Goal: Information Seeking & Learning: Learn about a topic

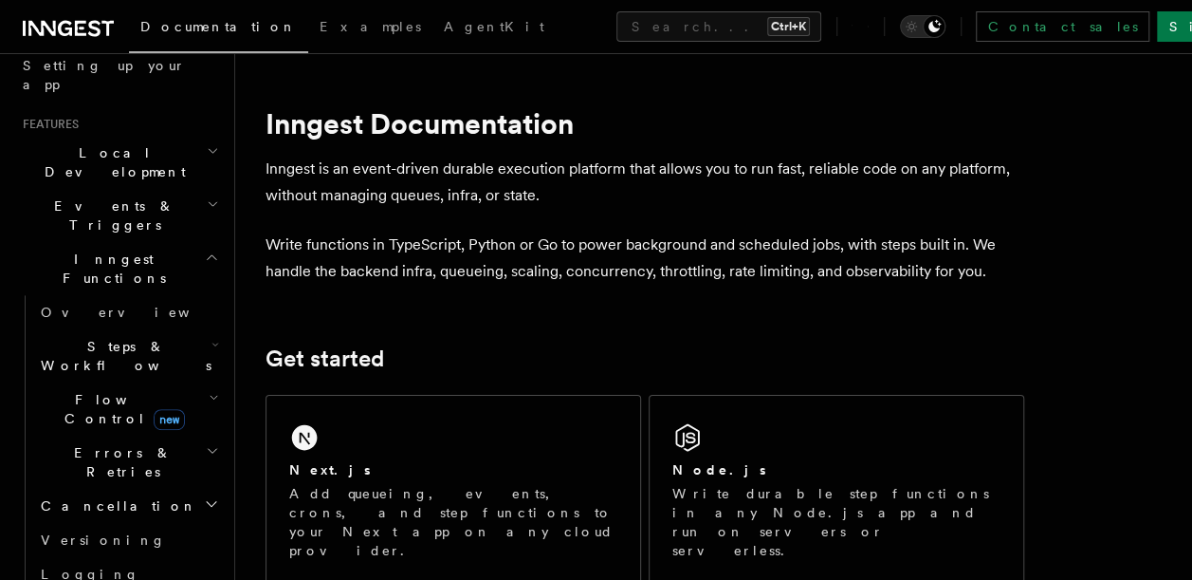
scroll to position [364, 0]
click at [212, 338] on icon "button" at bounding box center [216, 345] width 8 height 15
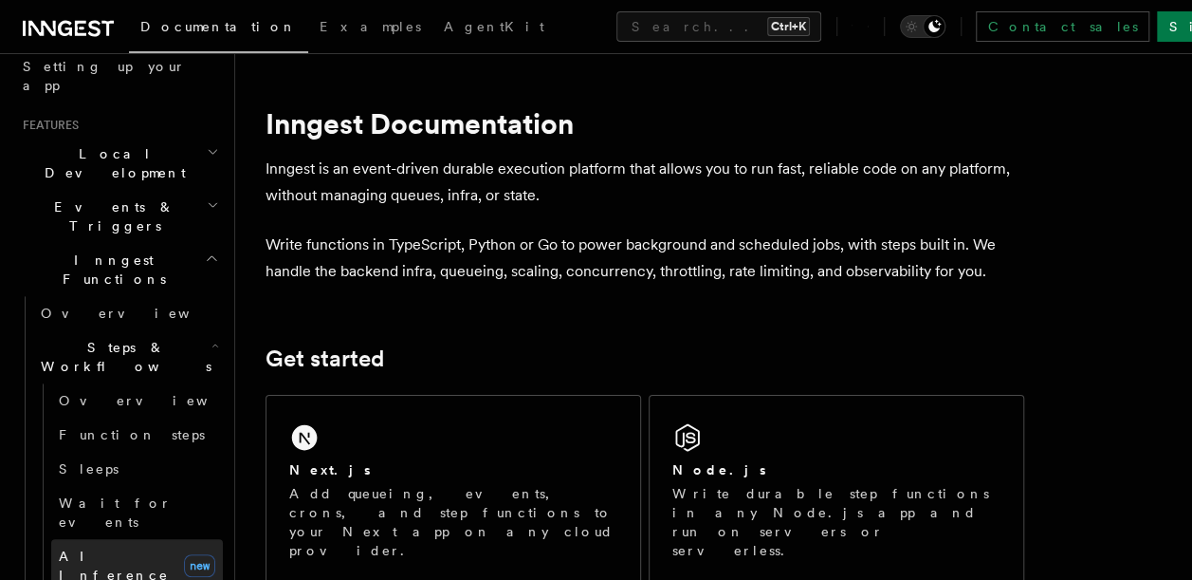
click at [119, 548] on span "AI Inference" at bounding box center [114, 565] width 110 height 34
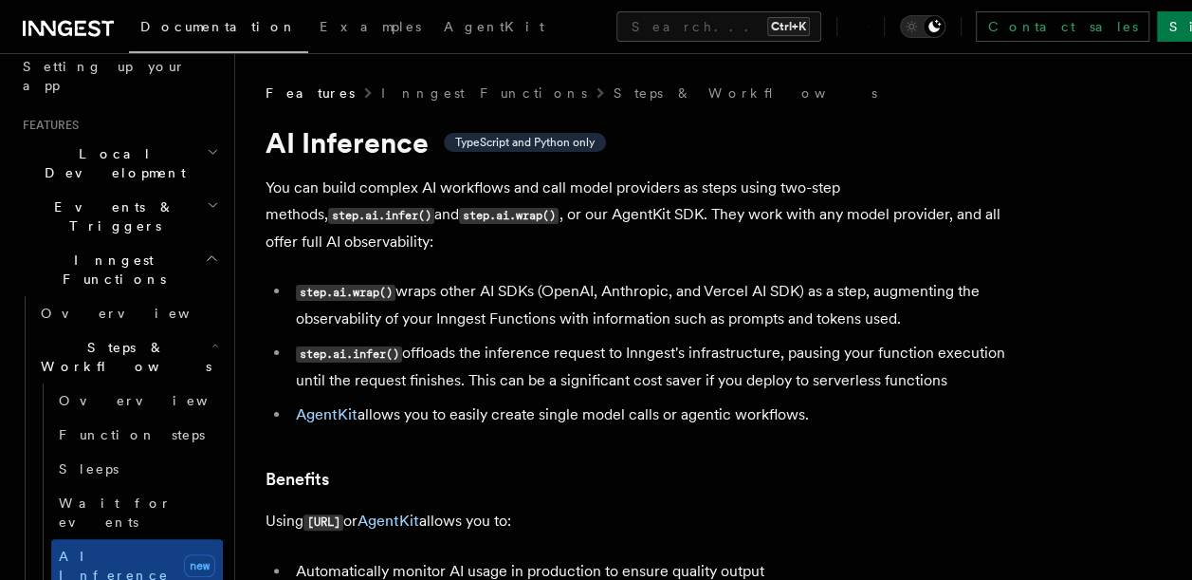
click at [482, 278] on li "step.ai.wrap() wraps other AI SDKs (OpenAI, Anthropic, and Vercel AI SDK) as a …" at bounding box center [657, 305] width 734 height 54
click at [369, 228] on p "You can build complex AI workflows and call model providers as steps using two-…" at bounding box center [645, 215] width 759 height 81
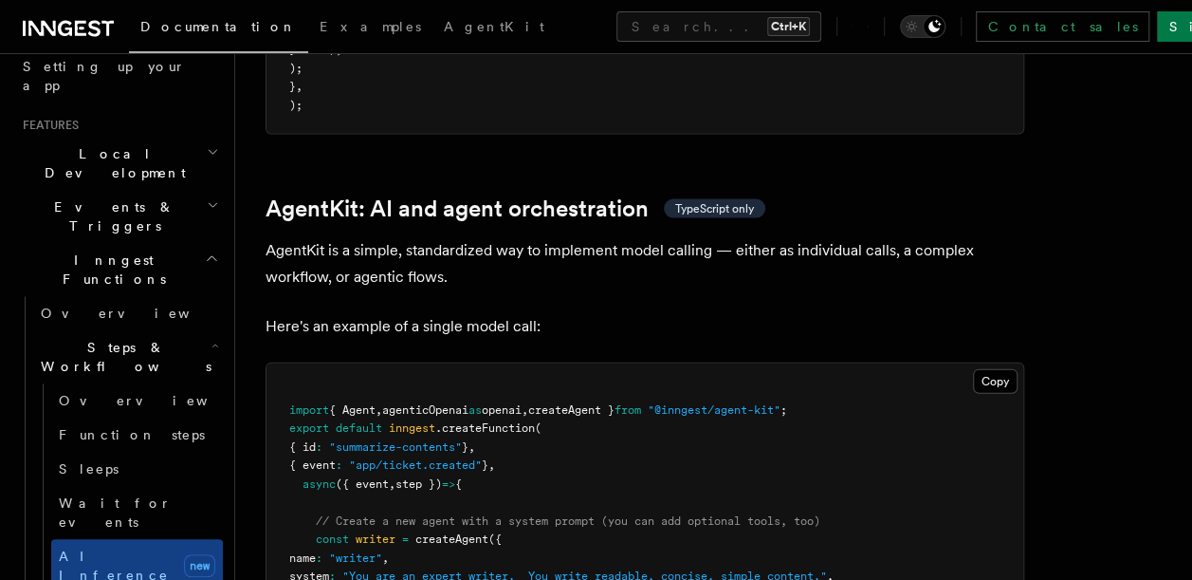
scroll to position [5476, 0]
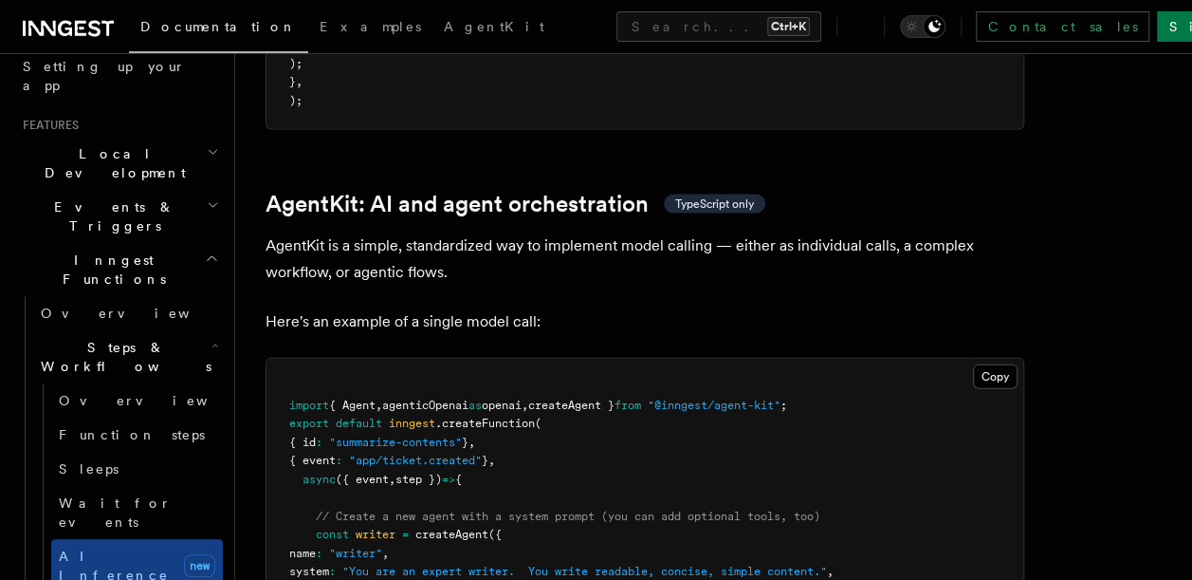
click at [453, 398] on span "agenticOpenai" at bounding box center [425, 404] width 86 height 13
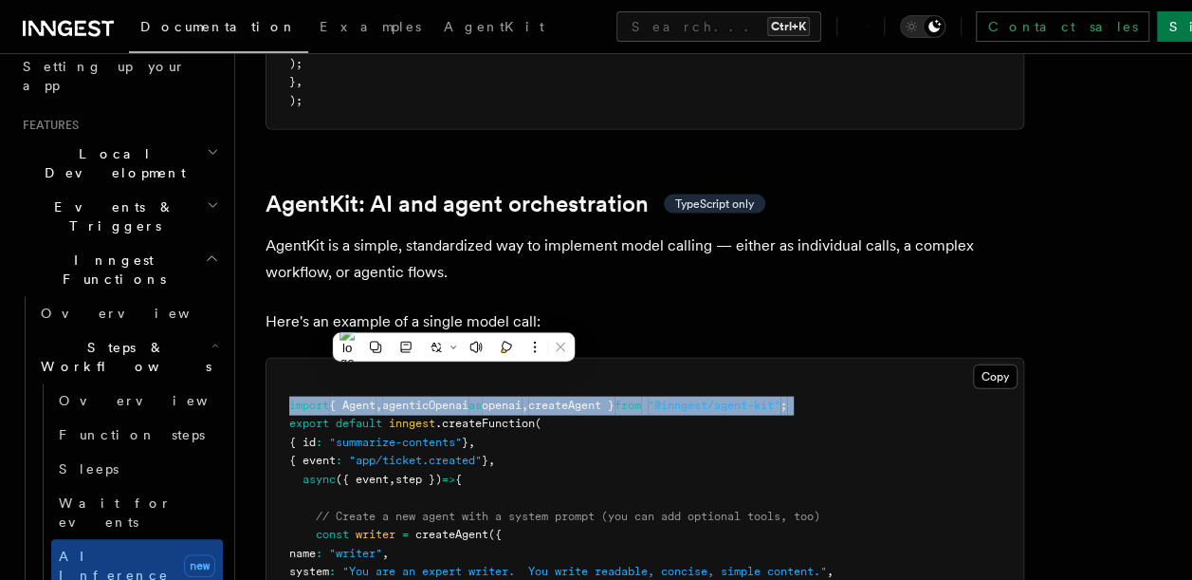
click at [453, 398] on span "agenticOpenai" at bounding box center [425, 404] width 86 height 13
copy code "import { Agent , agenticOpenai as openai , createAgent } from "@inngest/agent-k…"
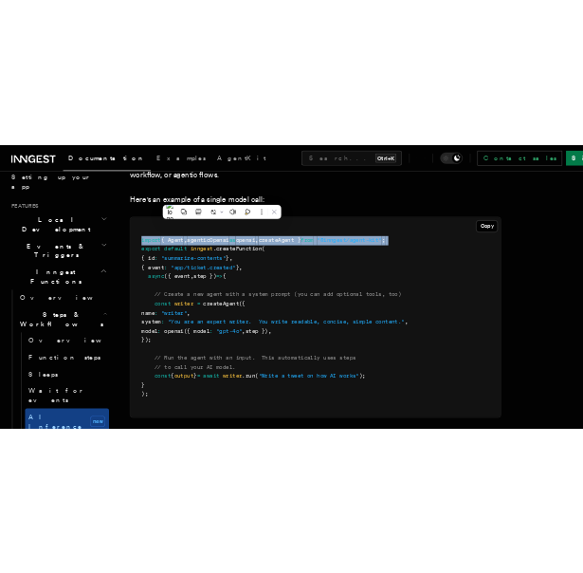
scroll to position [5684, 0]
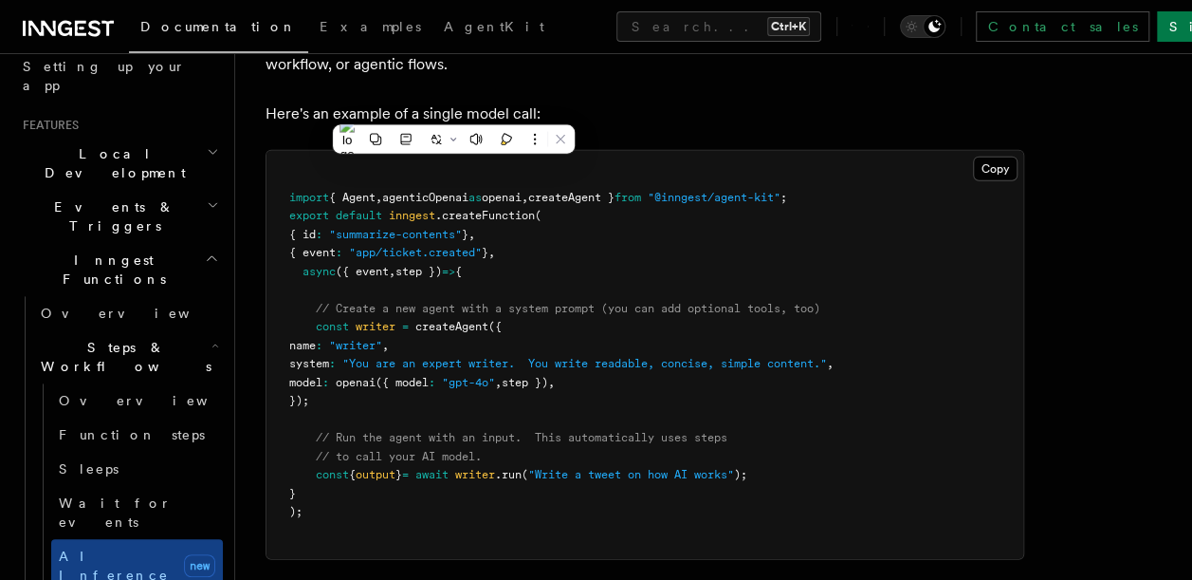
click at [694, 252] on pre "import { Agent , agenticOpenai as openai , createAgent } from "@inngest/agent-k…" at bounding box center [645, 355] width 757 height 408
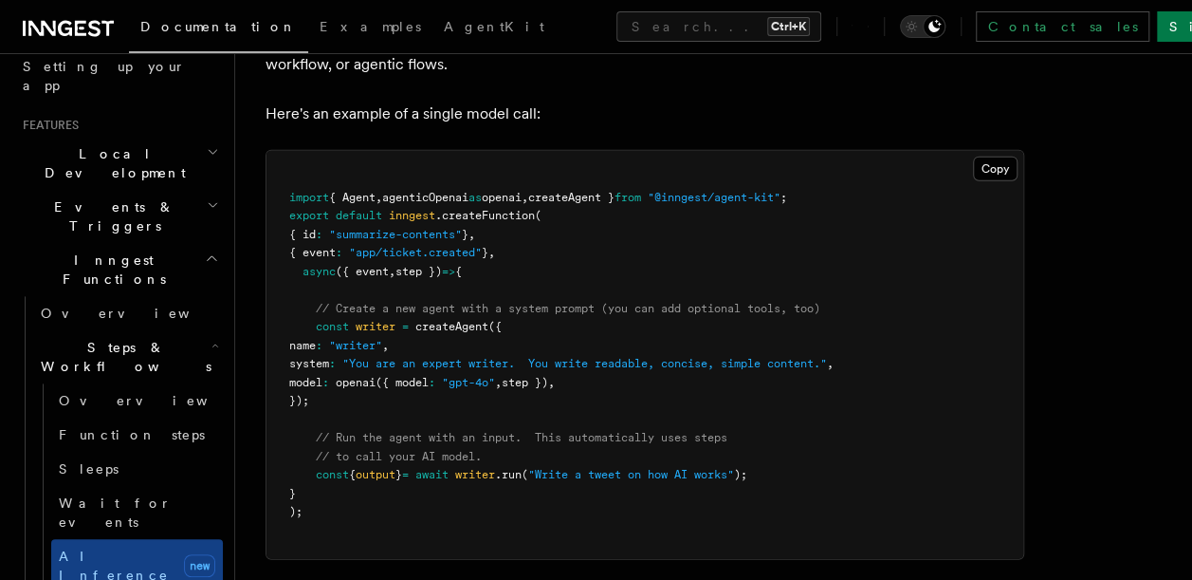
drag, startPoint x: 316, startPoint y: 243, endPoint x: 349, endPoint y: 313, distance: 77.6
click at [349, 313] on pre "import { Agent , agenticOpenai as openai , createAgent } from "@inngest/agent-k…" at bounding box center [645, 355] width 757 height 408
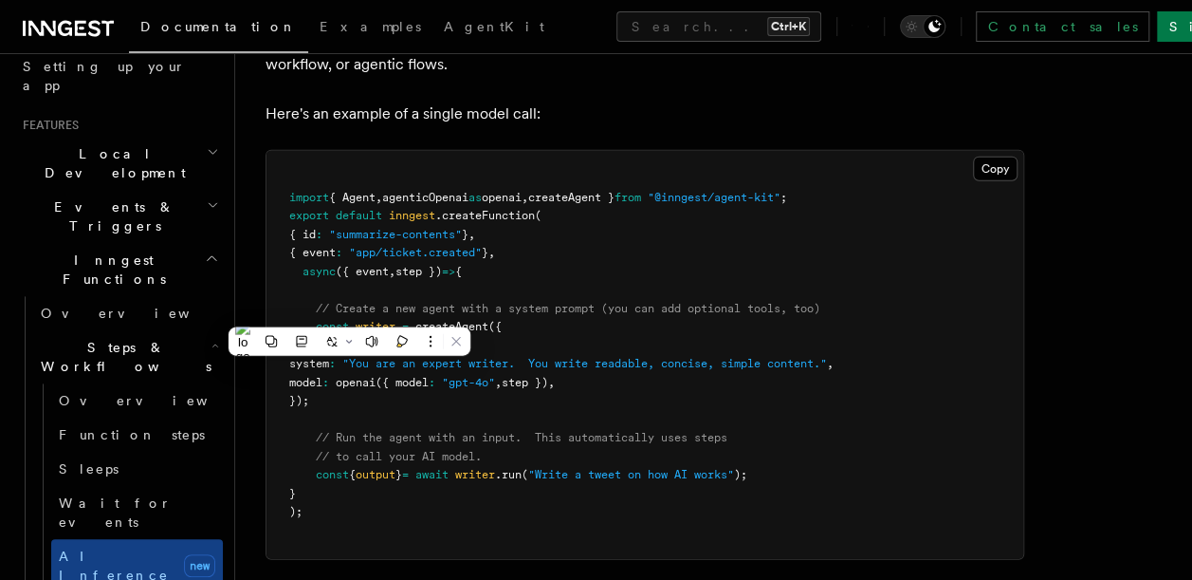
copy code "const writer = createAgent ({ name : "writer" , system : "You are an expert wri…"
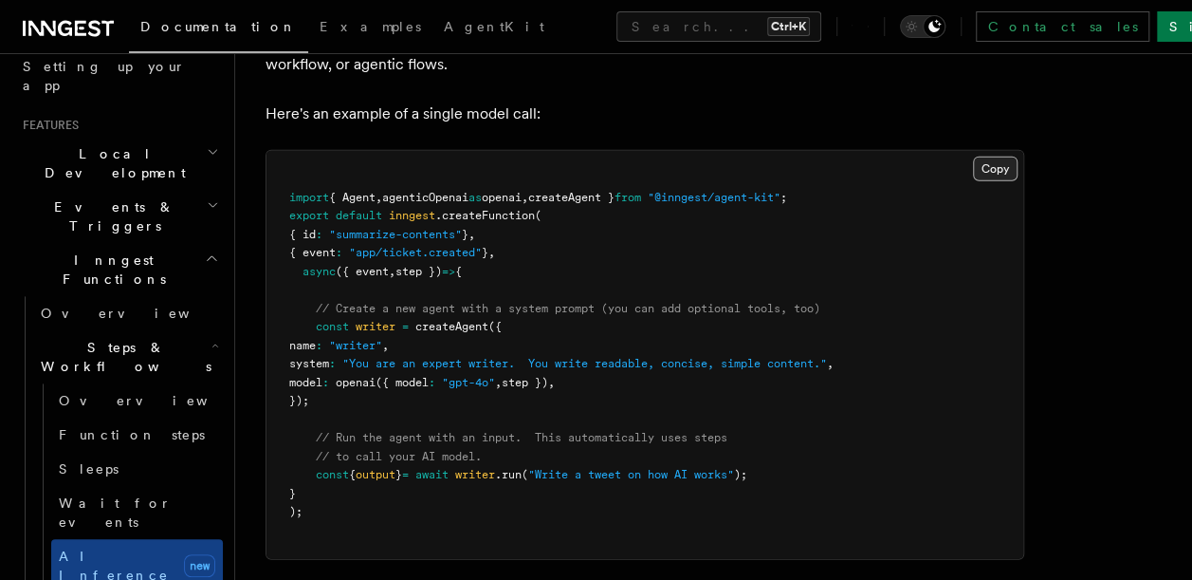
click at [987, 157] on button "Copy Copied" at bounding box center [995, 169] width 45 height 25
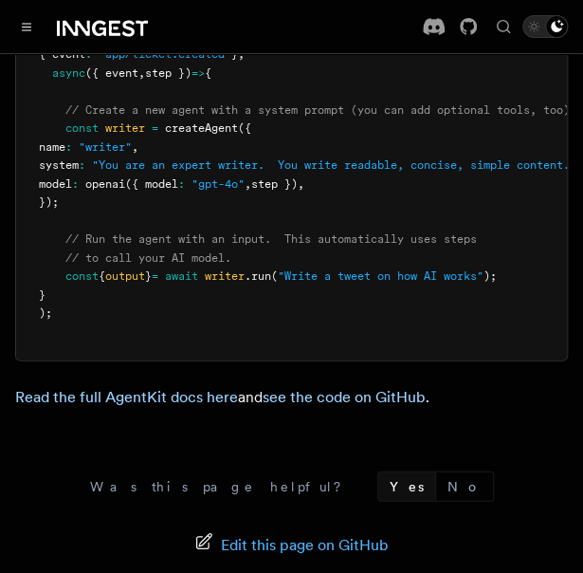
scroll to position [6112, 0]
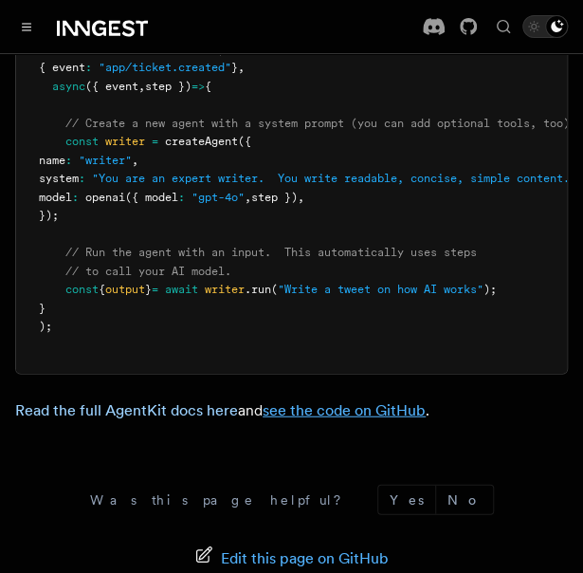
click at [371, 400] on link "see the code on GitHub" at bounding box center [344, 409] width 163 height 18
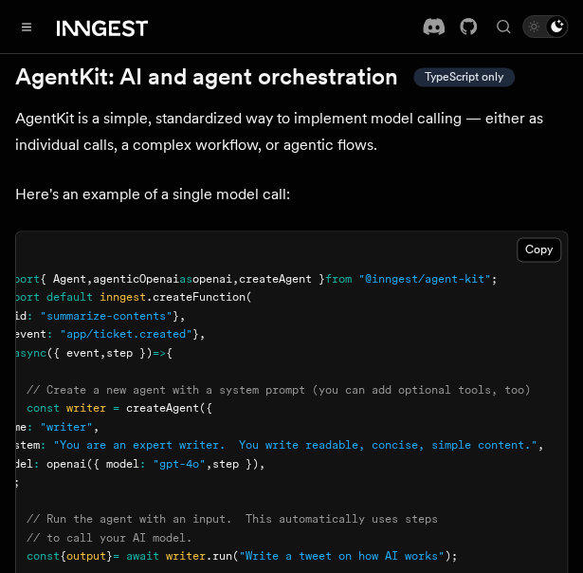
scroll to position [0, 0]
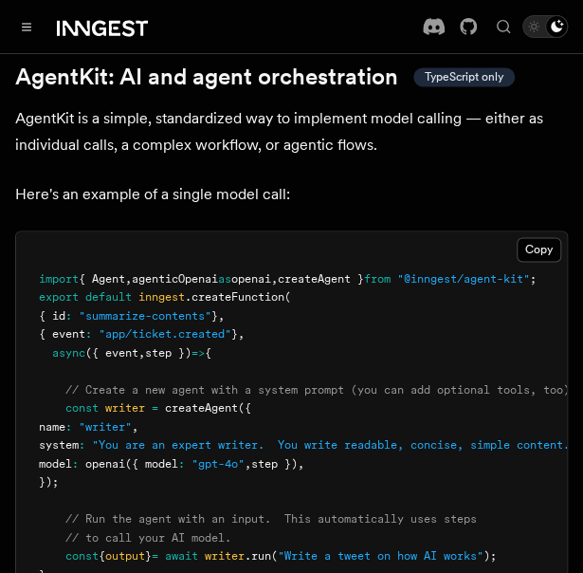
click at [57, 271] on span "import" at bounding box center [59, 277] width 40 height 13
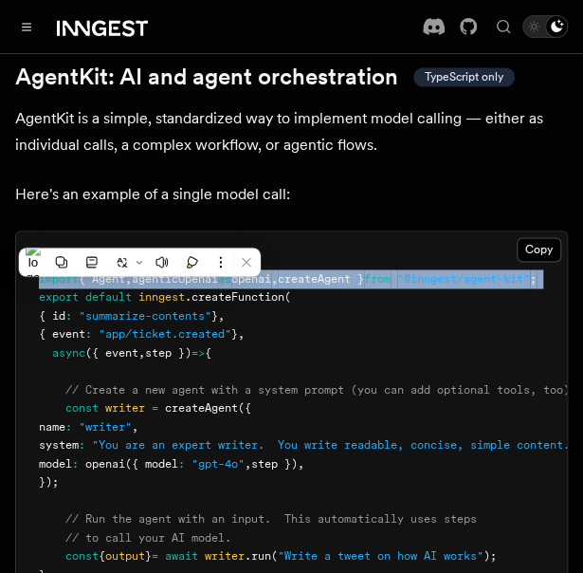
click at [57, 271] on span "import" at bounding box center [59, 277] width 40 height 13
copy code "import { Agent , agenticOpenai as openai , createAgent } from "@inngest/agent-k…"
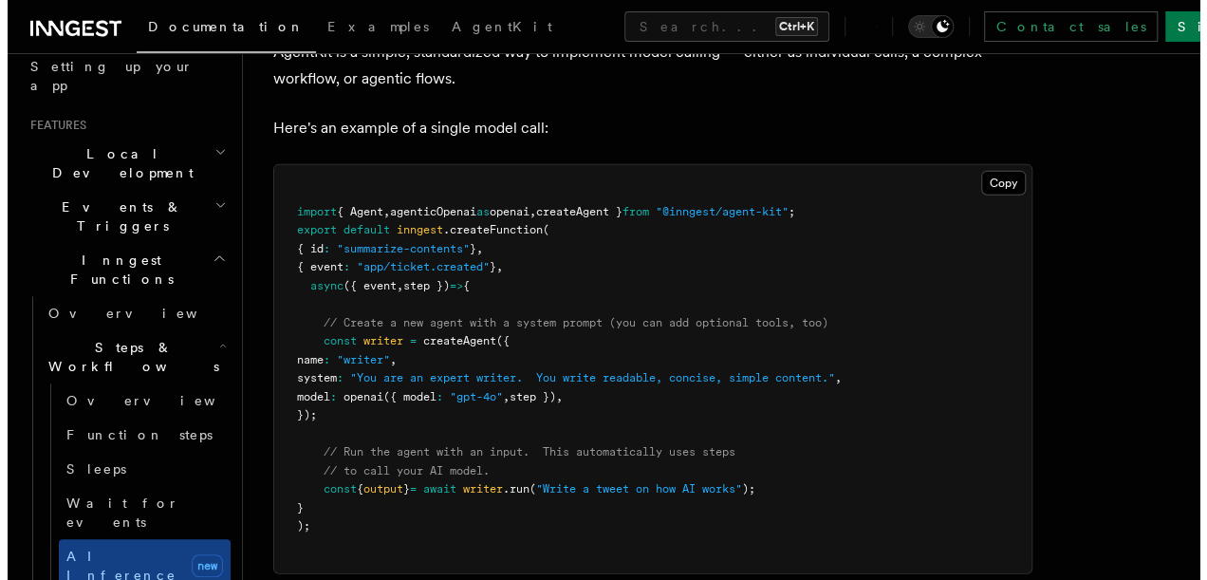
scroll to position [5669, 0]
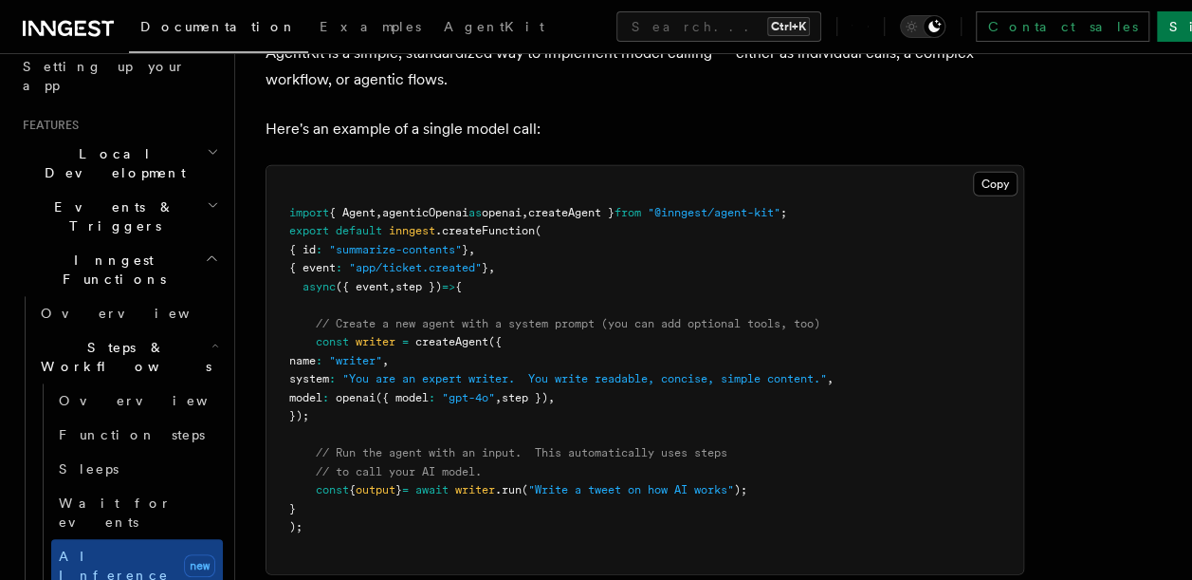
drag, startPoint x: 378, startPoint y: 310, endPoint x: 601, endPoint y: 313, distance: 222.9
click at [555, 391] on span "model : openai ({ model : "gpt-4o" , step }) ," at bounding box center [422, 397] width 266 height 13
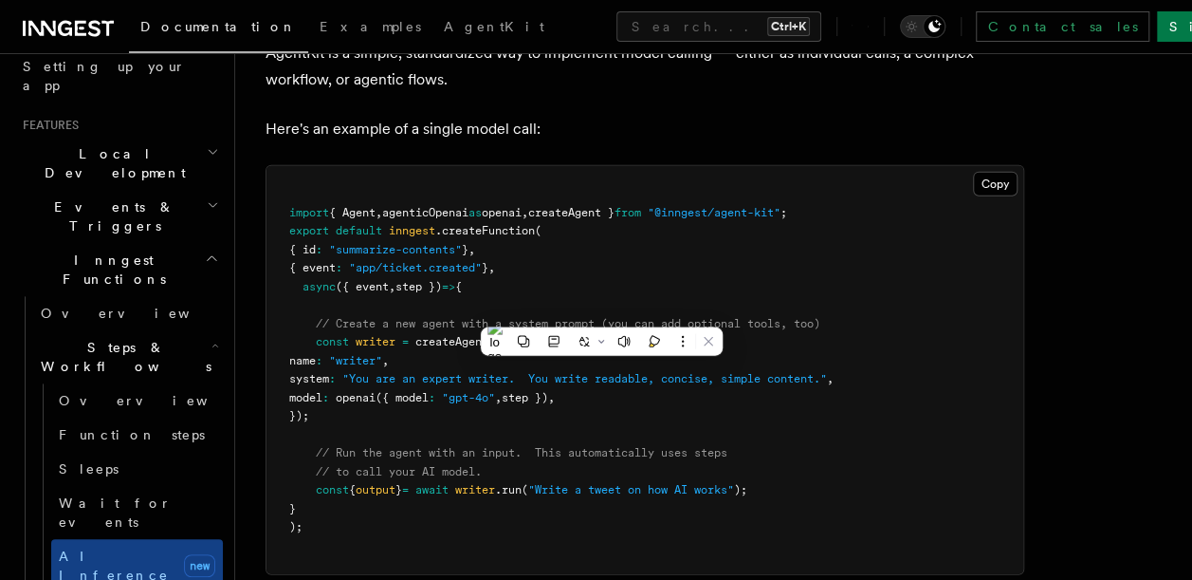
copy span "openai ({ model : "gpt-4o" , step })"
click at [622, 26] on button "Search... Ctrl+K" at bounding box center [719, 26] width 205 height 30
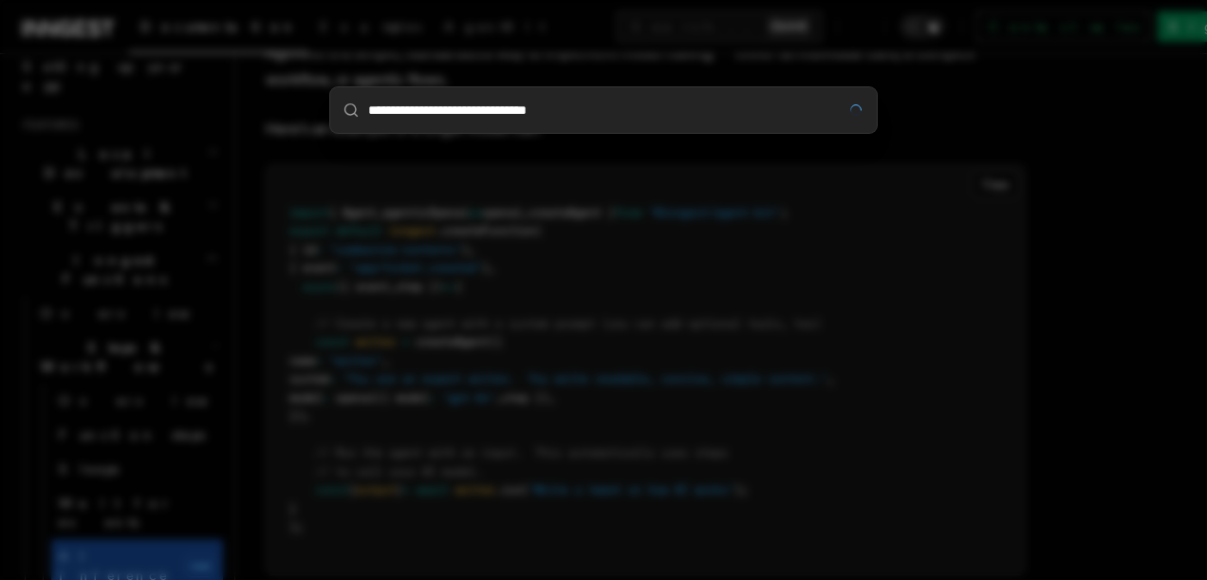
type input "**********"
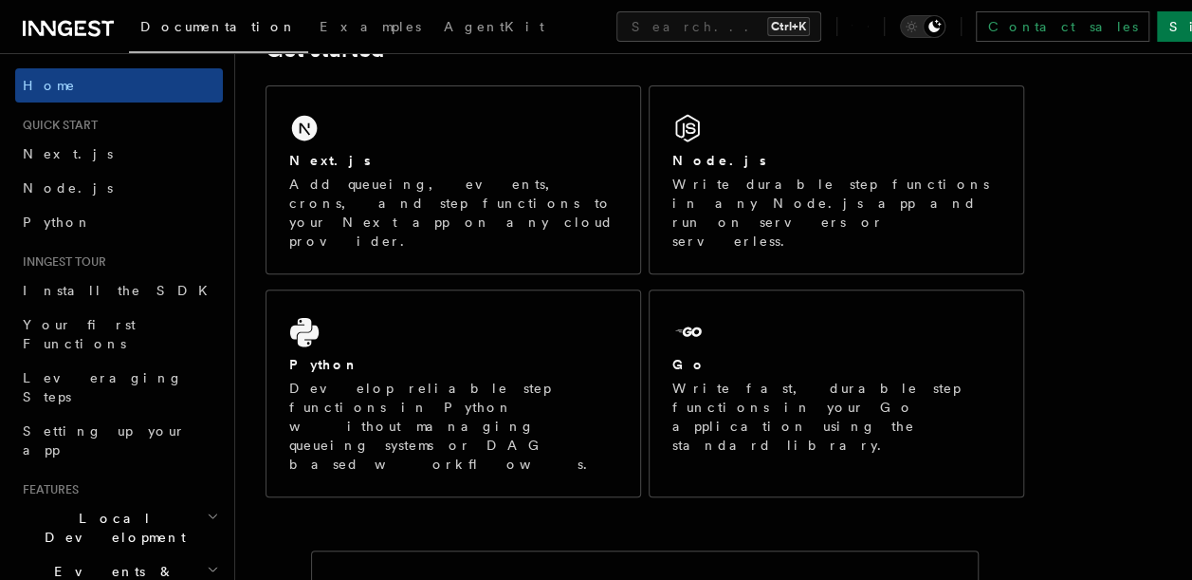
scroll to position [311, 0]
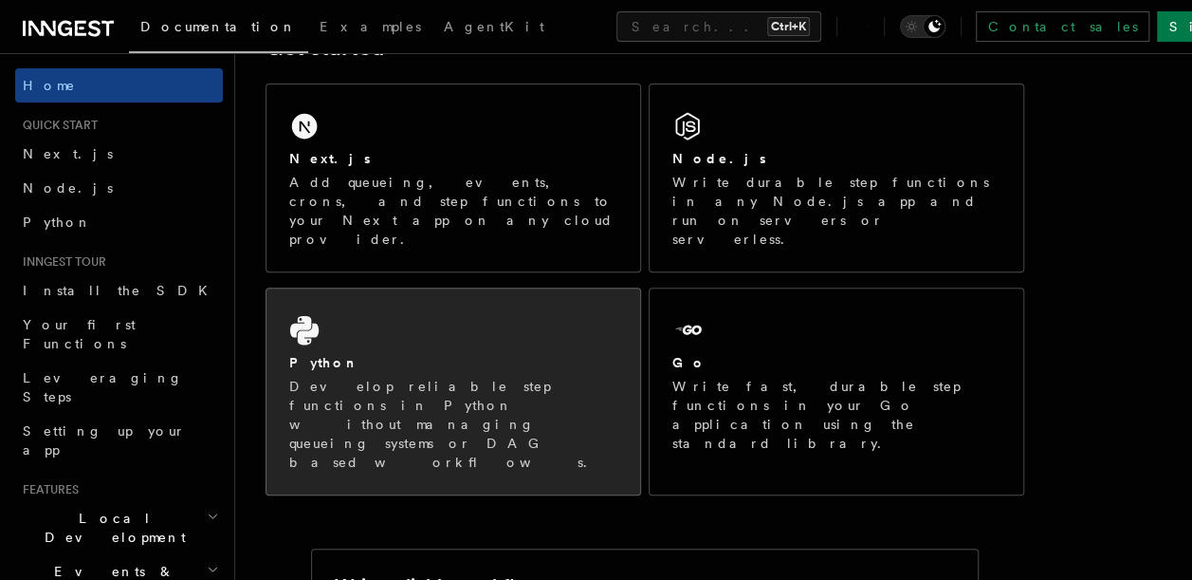
click at [436, 353] on div "Python" at bounding box center [453, 363] width 328 height 20
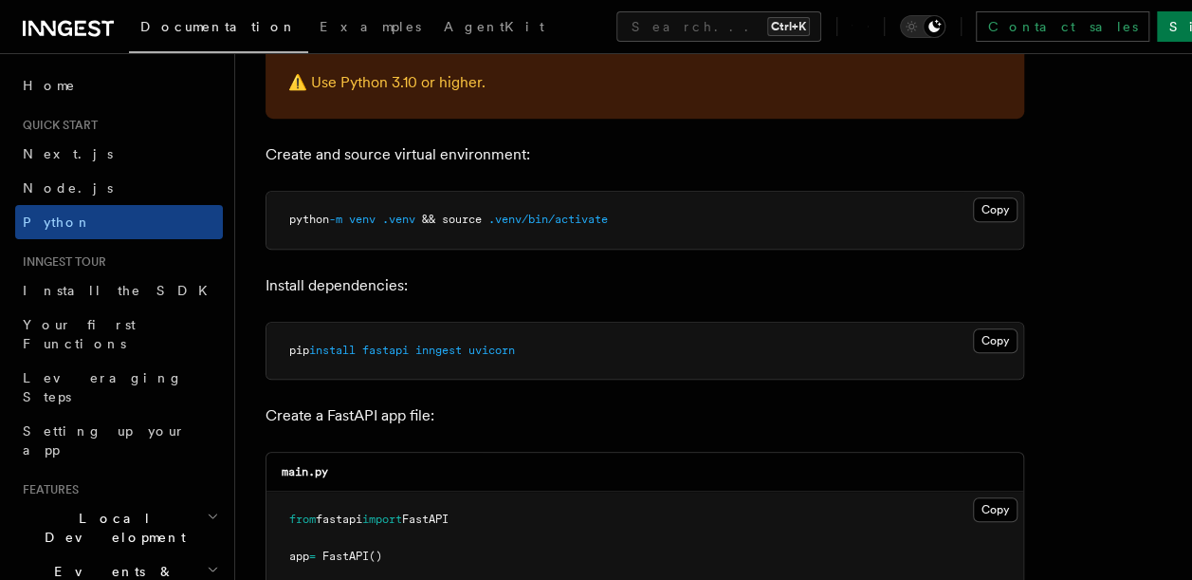
scroll to position [500, 0]
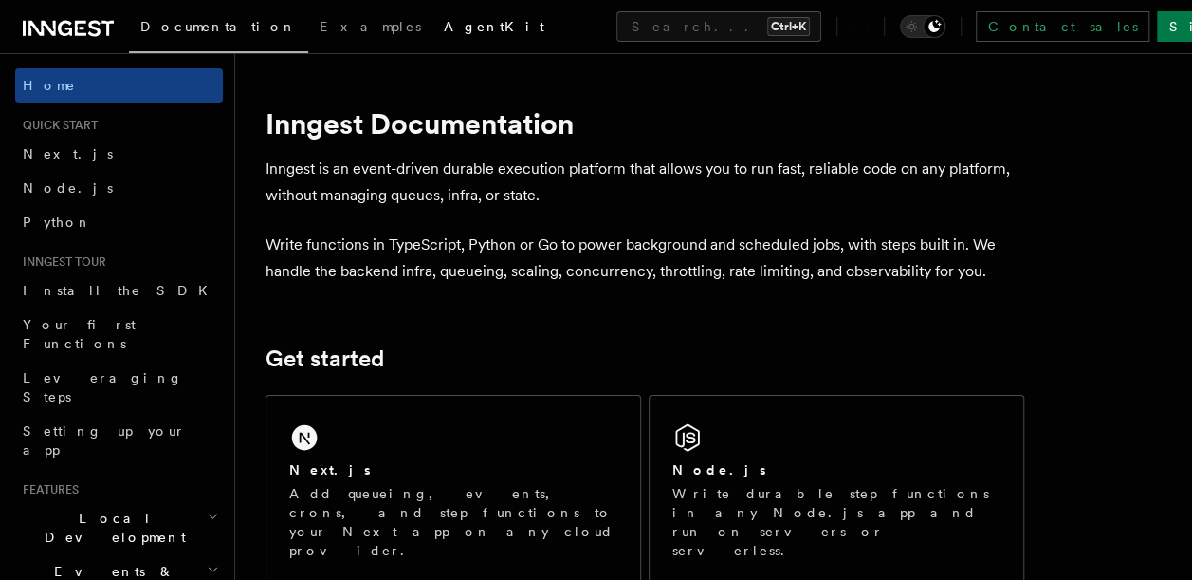
click at [444, 23] on span "AgentKit" at bounding box center [494, 26] width 101 height 15
click at [444, 25] on span "AgentKit" at bounding box center [494, 26] width 101 height 15
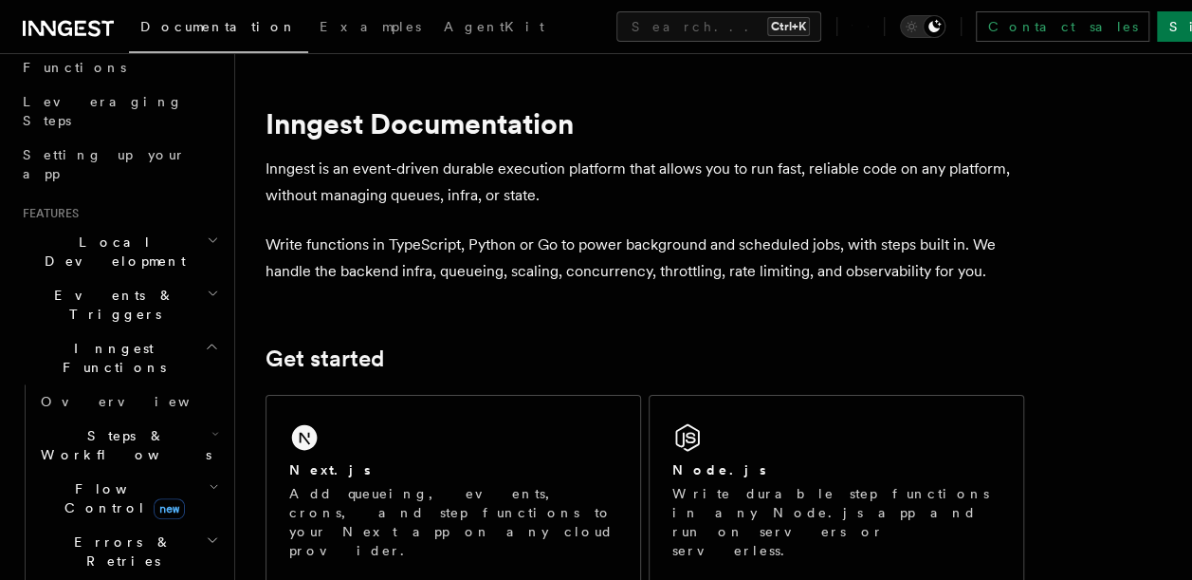
scroll to position [277, 0]
click at [121, 425] on span "Steps & Workflows" at bounding box center [122, 444] width 178 height 38
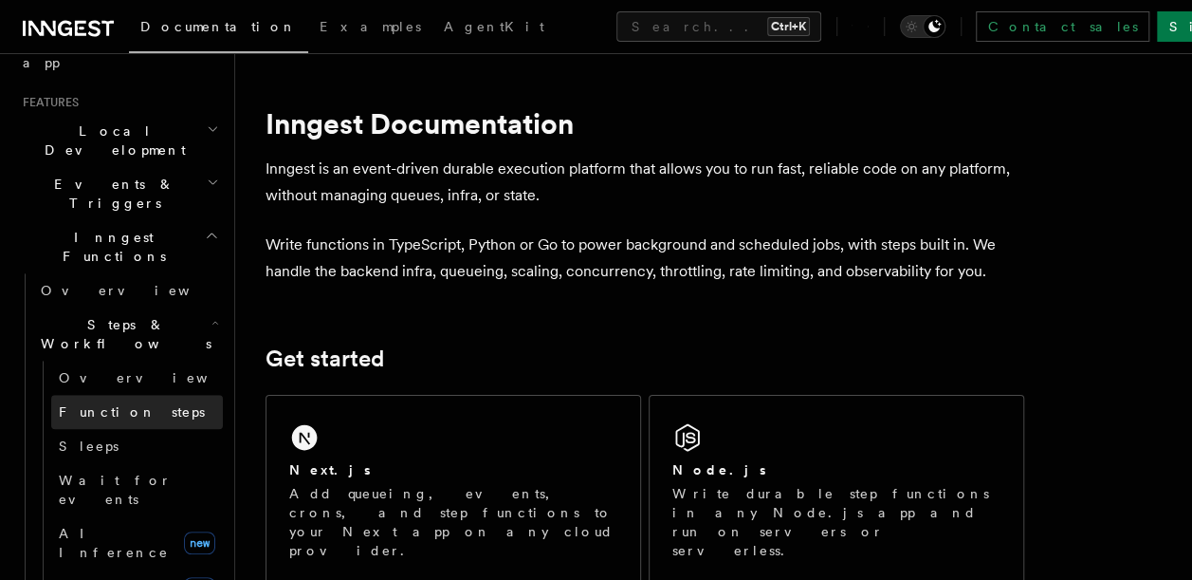
scroll to position [405, 0]
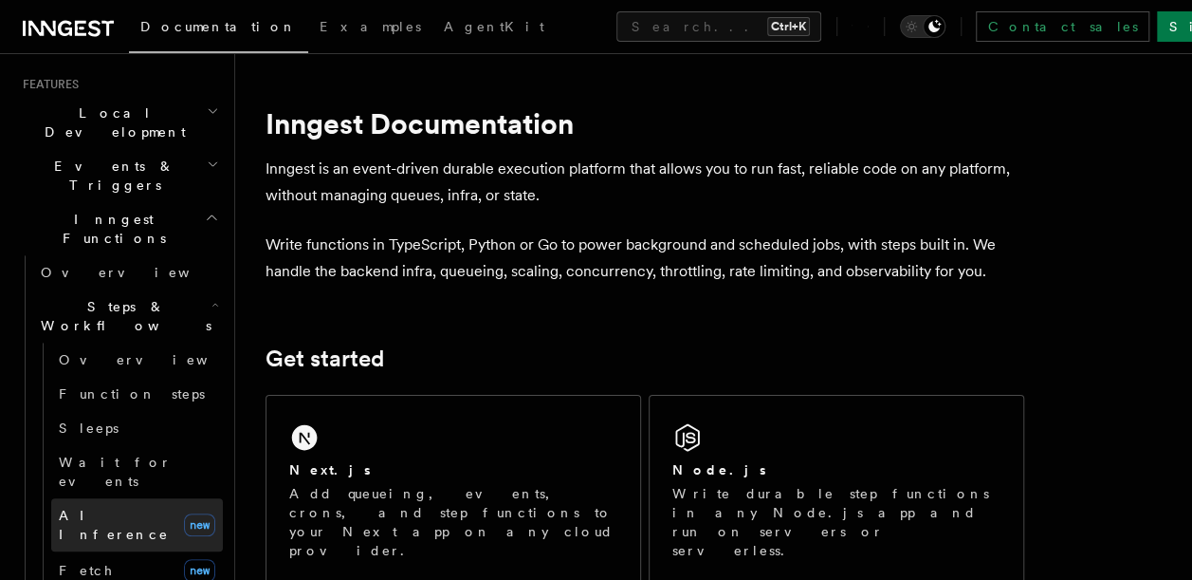
click at [101, 498] on link "AI Inference new" at bounding box center [137, 524] width 172 height 53
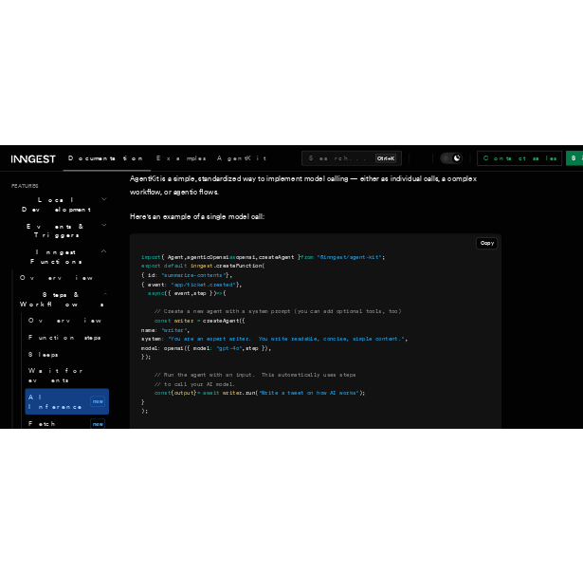
scroll to position [5653, 0]
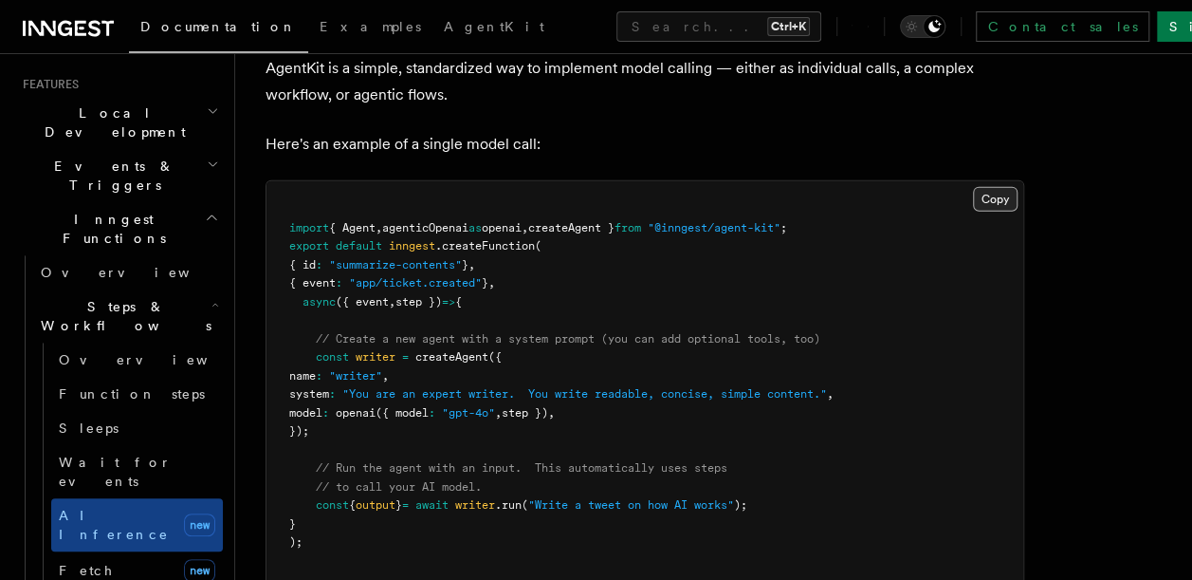
click at [987, 187] on button "Copy Copied" at bounding box center [995, 199] width 45 height 25
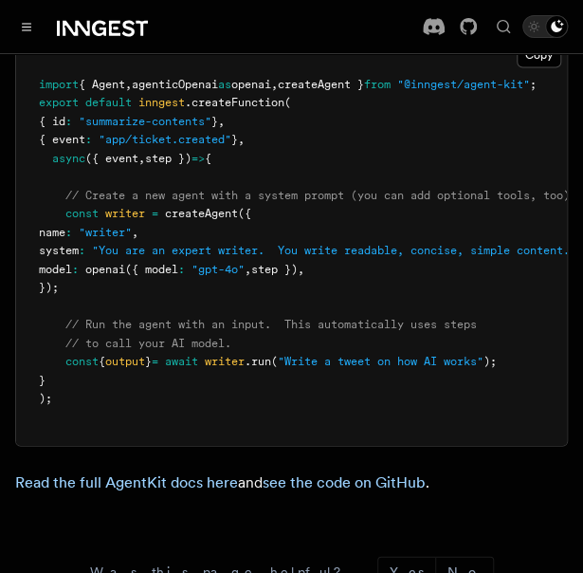
scroll to position [6040, 0]
